Goal: Obtain resource: Download file/media

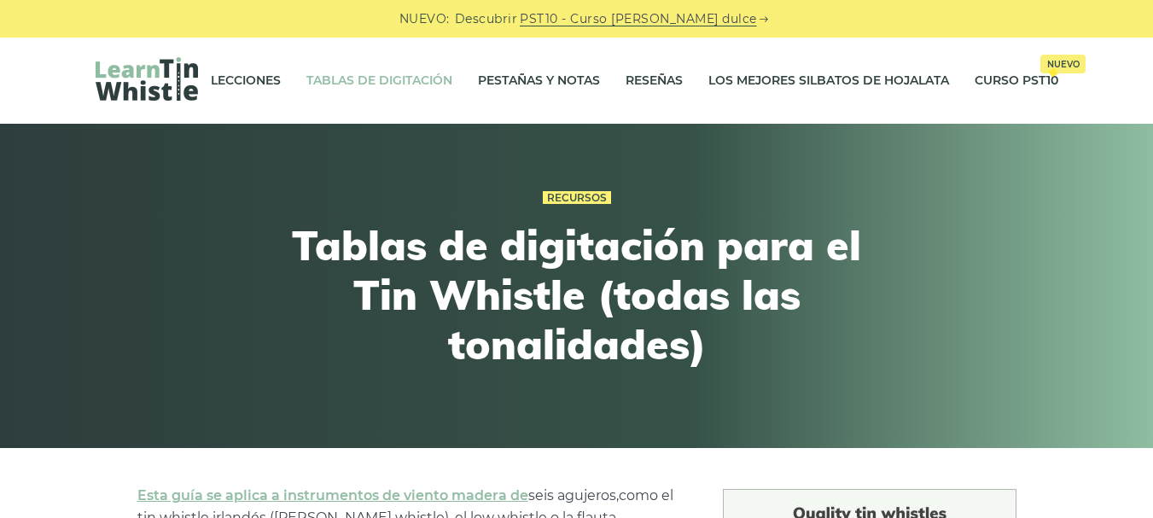
click at [406, 73] on font "Tablas de digitación" at bounding box center [379, 80] width 146 height 15
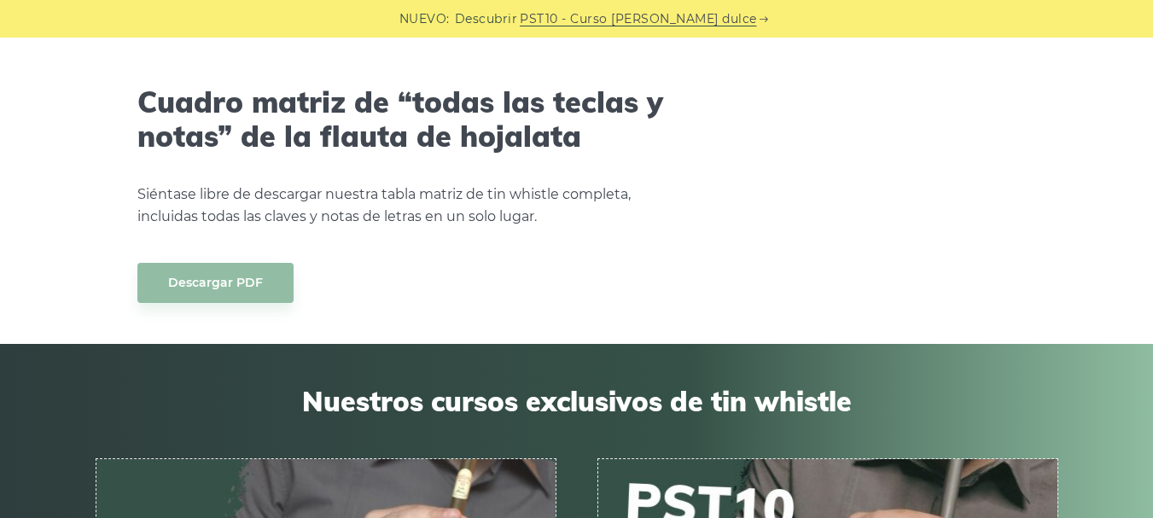
scroll to position [10043, 0]
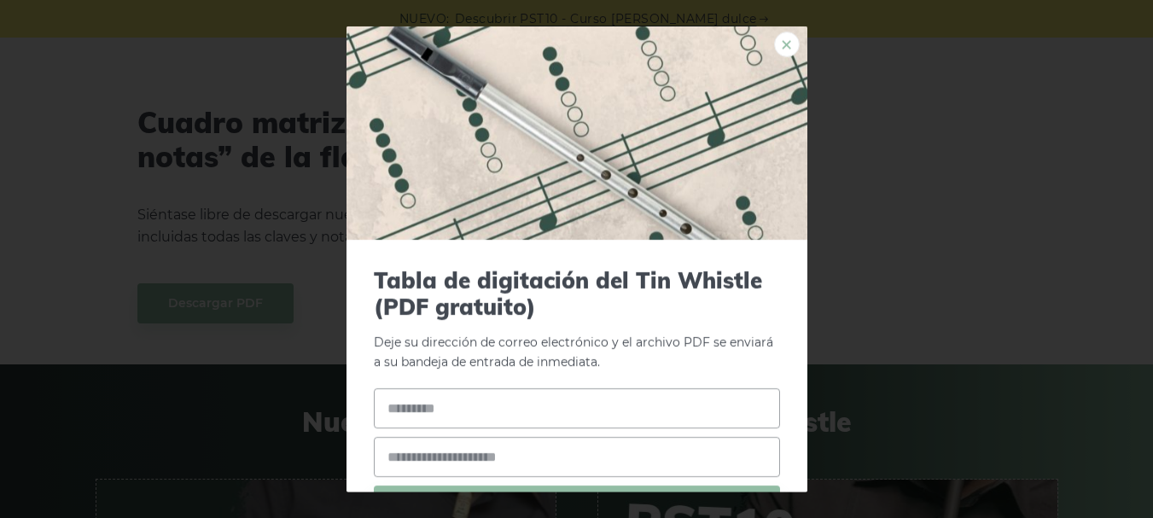
click at [779, 30] on font "×" at bounding box center [786, 44] width 15 height 32
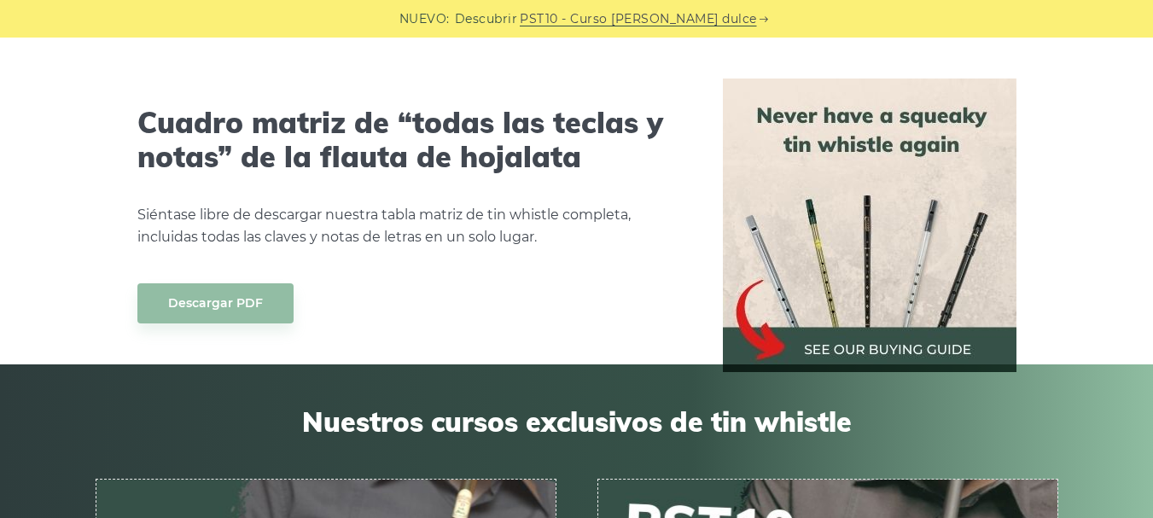
scroll to position [8132, 0]
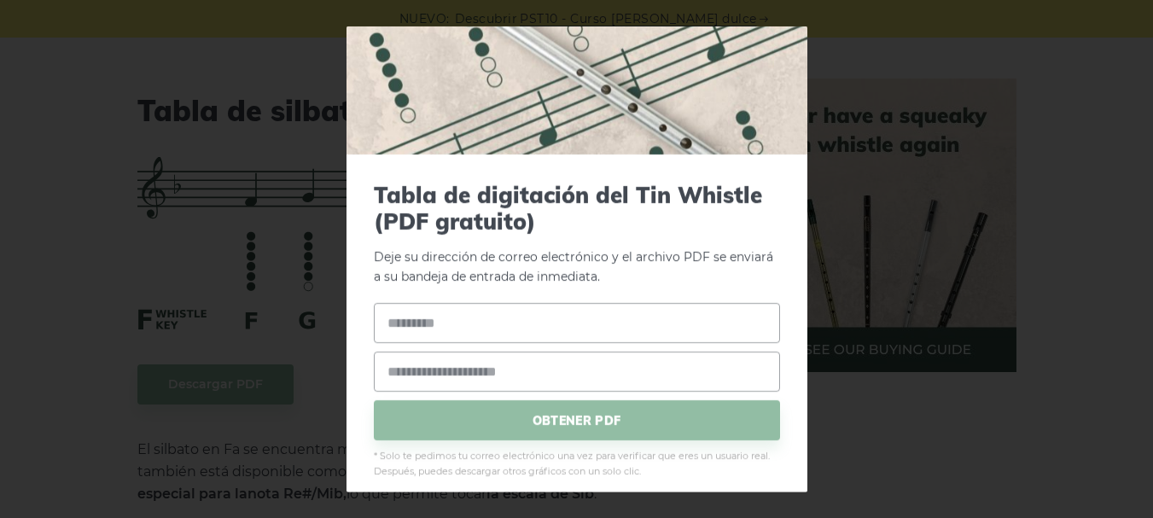
scroll to position [100, 0]
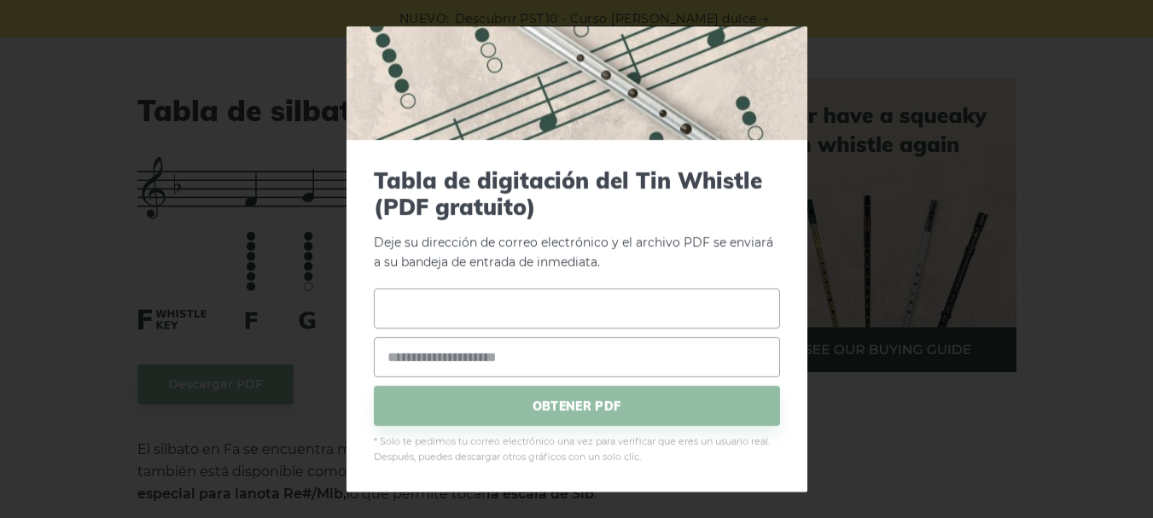
click at [465, 323] on input "text" at bounding box center [577, 308] width 406 height 40
type input "**********"
click at [471, 360] on input "email" at bounding box center [577, 357] width 406 height 40
click at [602, 374] on input "**********" at bounding box center [577, 357] width 406 height 40
type input "**********"
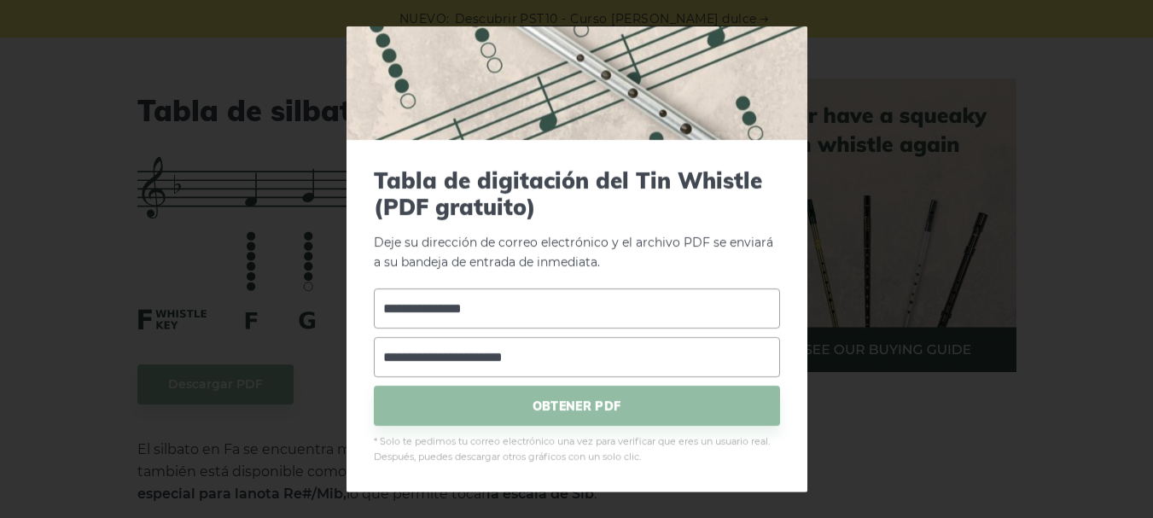
click at [600, 409] on font "OBTENER PDF" at bounding box center [577, 406] width 88 height 15
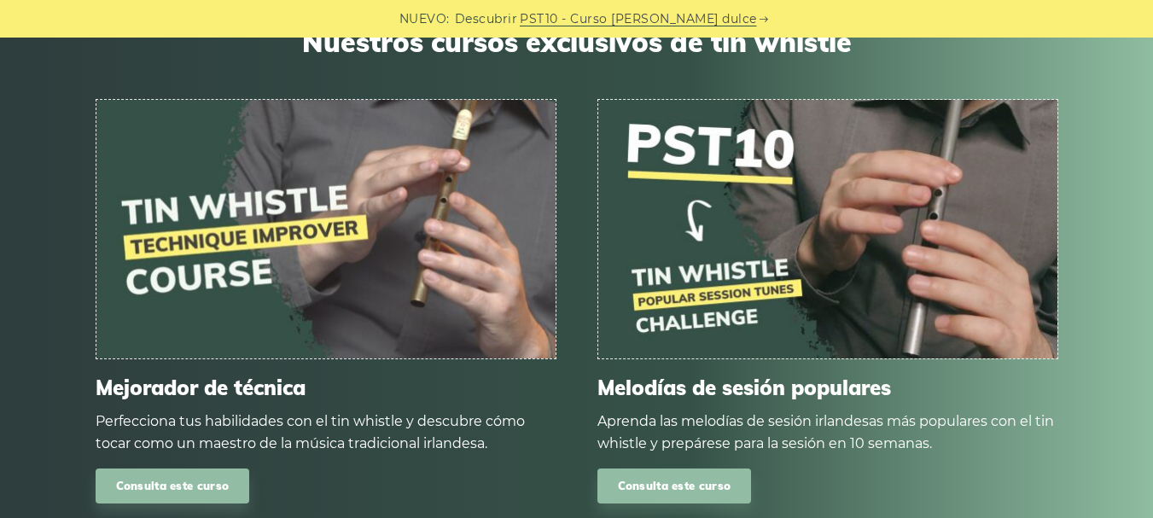
scroll to position [10504, 0]
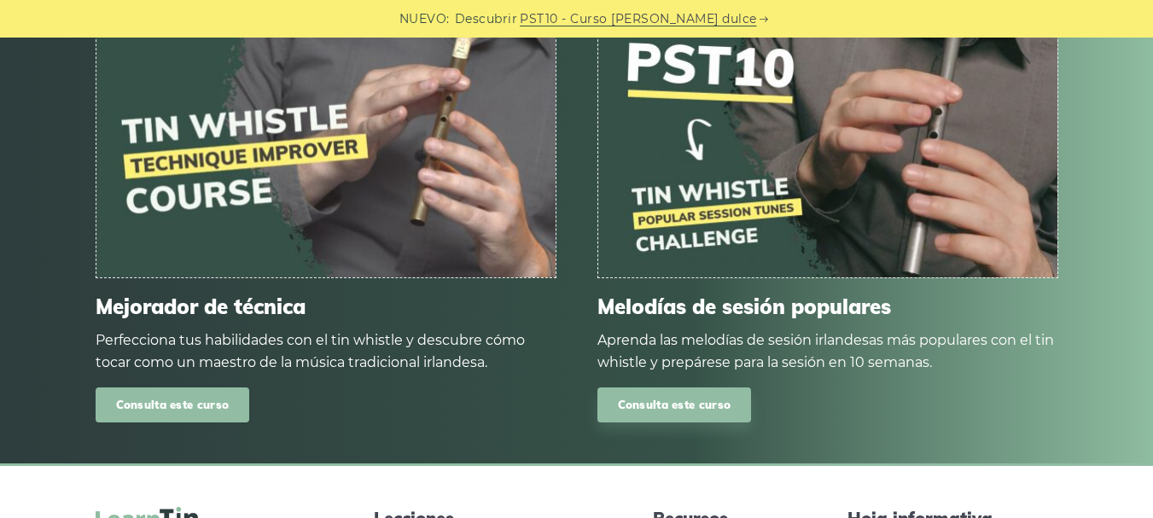
click at [153, 411] on font "Consulta este curso" at bounding box center [173, 405] width 114 height 14
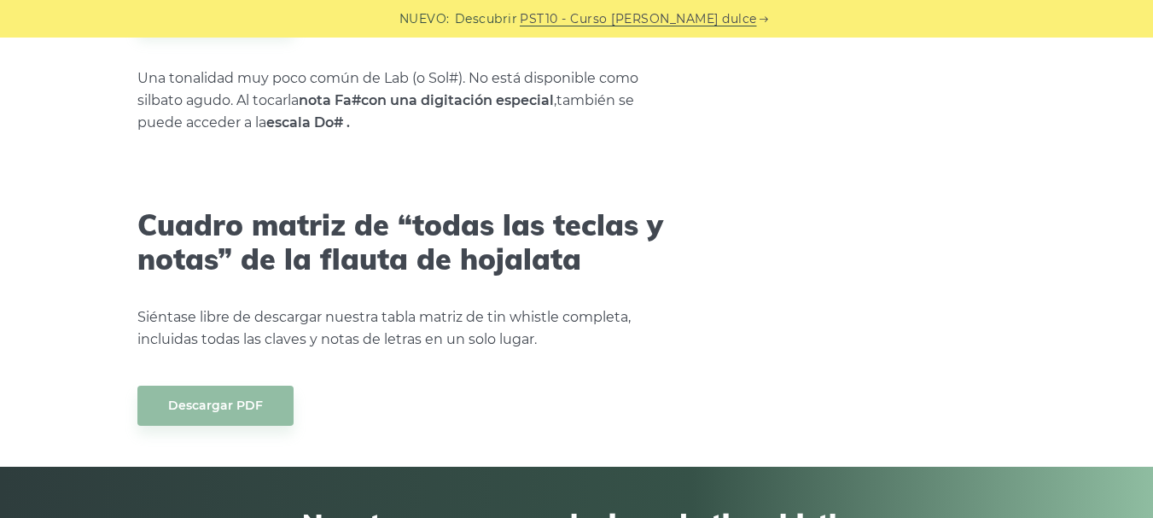
scroll to position [9880, 0]
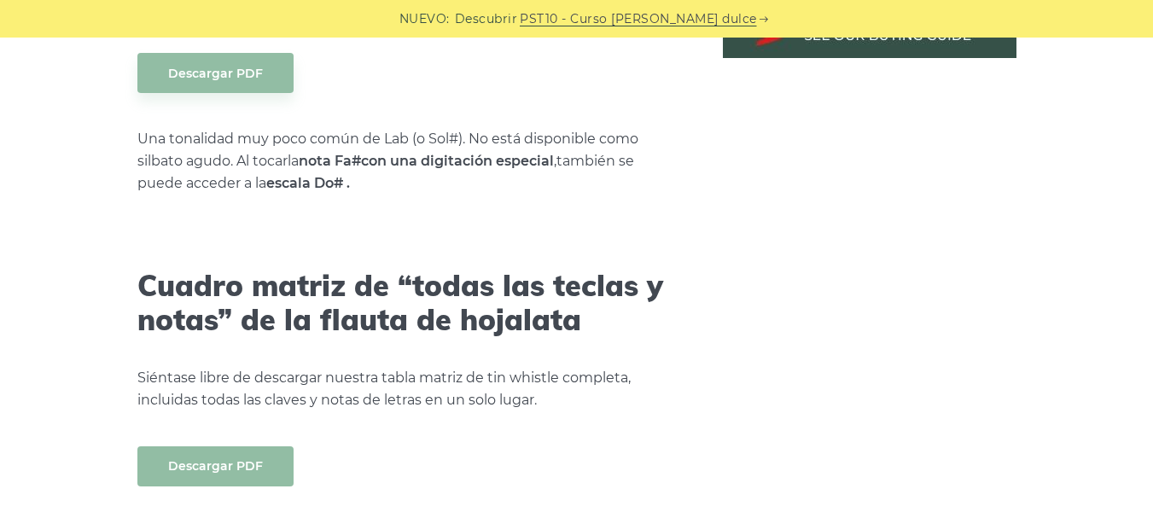
click at [255, 474] on font "Descargar PDF" at bounding box center [215, 465] width 95 height 15
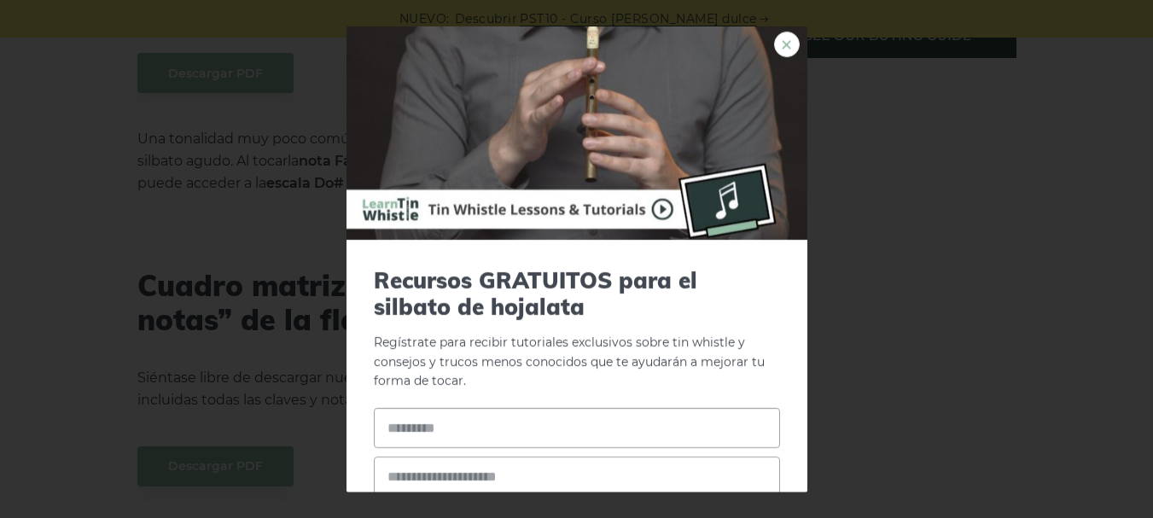
click at [779, 44] on font "×" at bounding box center [786, 44] width 15 height 32
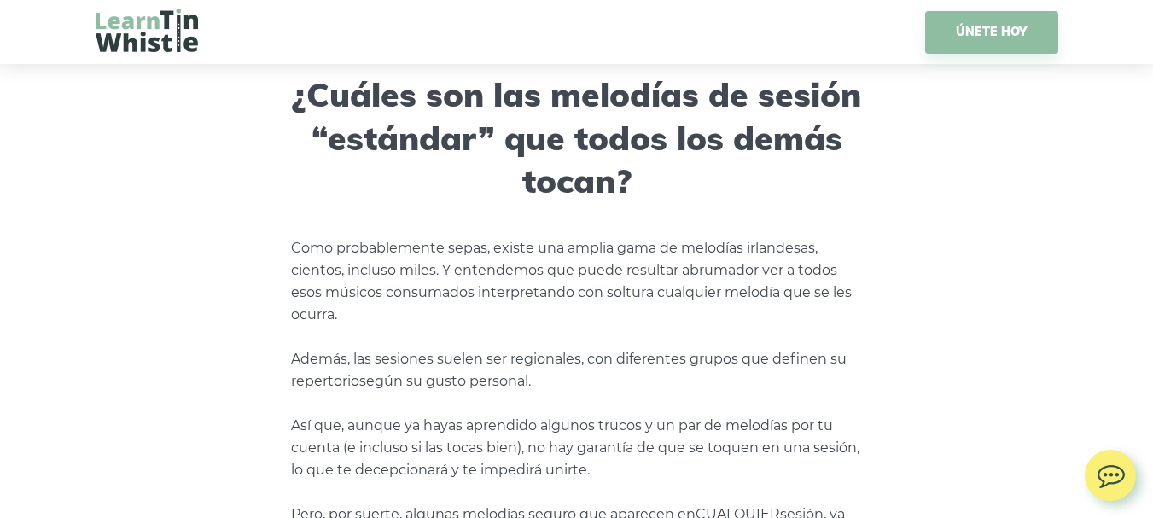
scroll to position [2245, 0]
